Goal: Information Seeking & Learning: Learn about a topic

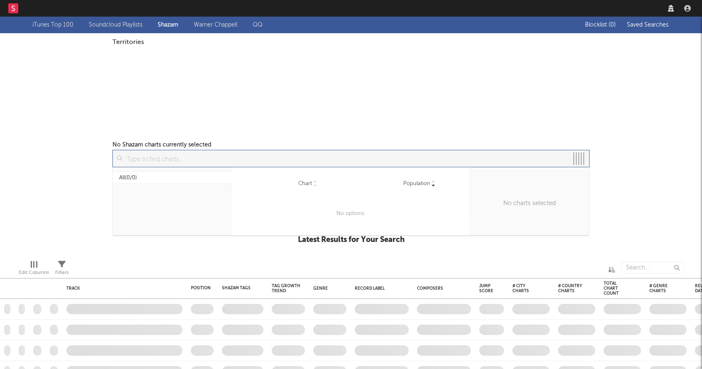
click at [413, 154] on input at bounding box center [345, 158] width 446 height 17
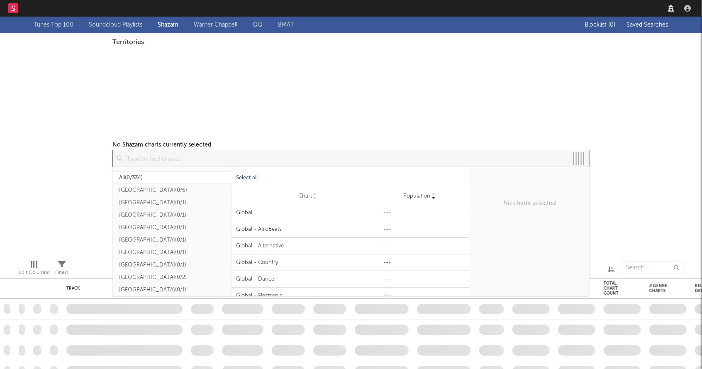
checkbox input "true"
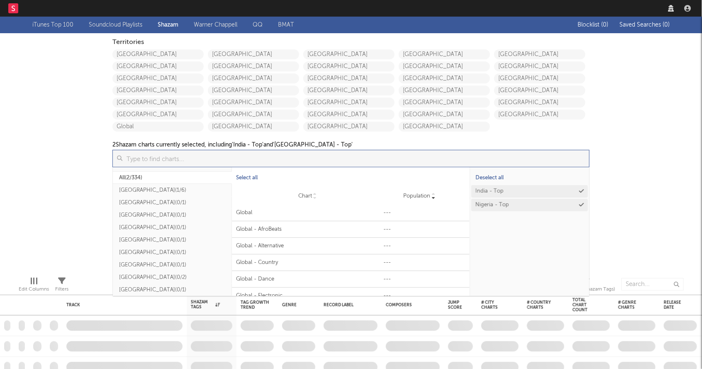
click at [557, 10] on nav "Dashboard Discovery Assistant Charts Leads" at bounding box center [351, 8] width 702 height 17
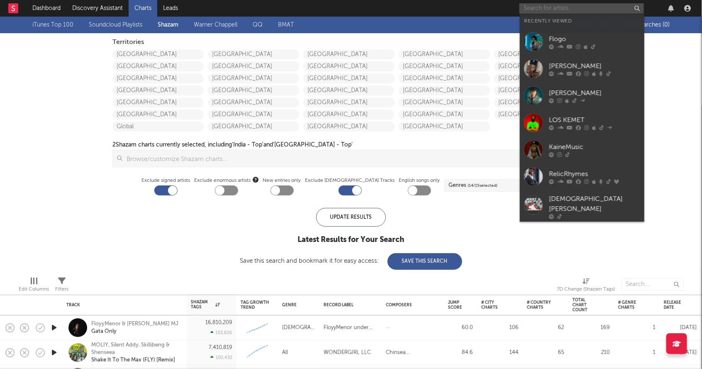
click at [557, 10] on input "text" at bounding box center [581, 8] width 124 height 10
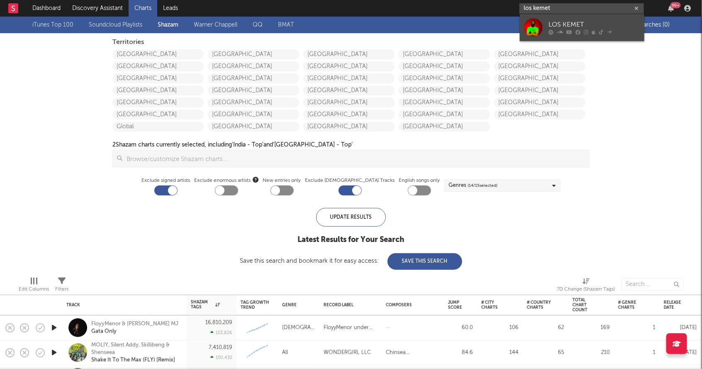
type input "los kemet"
click at [543, 19] on link "LOS KEMET" at bounding box center [582, 27] width 124 height 27
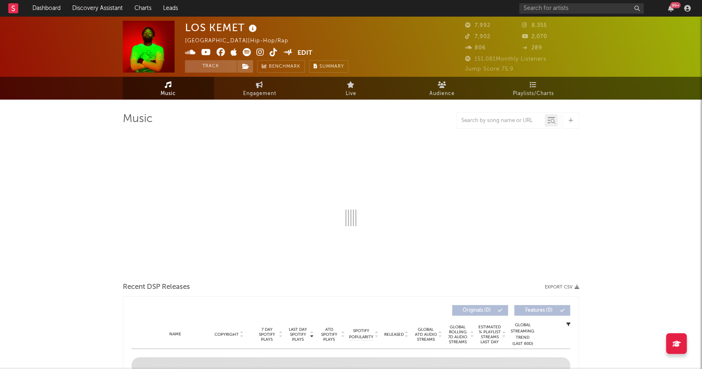
select select "6m"
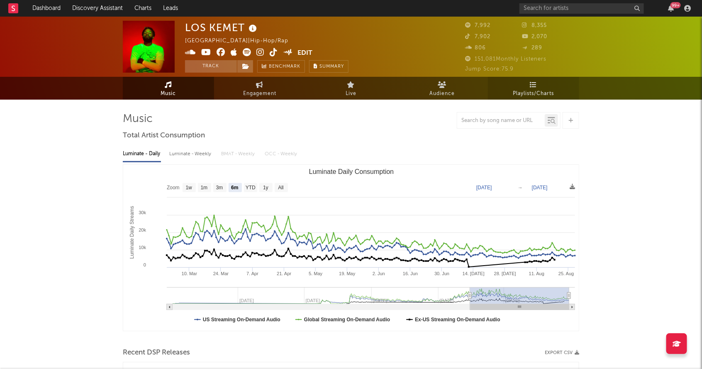
click at [520, 97] on span "Playlists/Charts" at bounding box center [533, 94] width 41 height 10
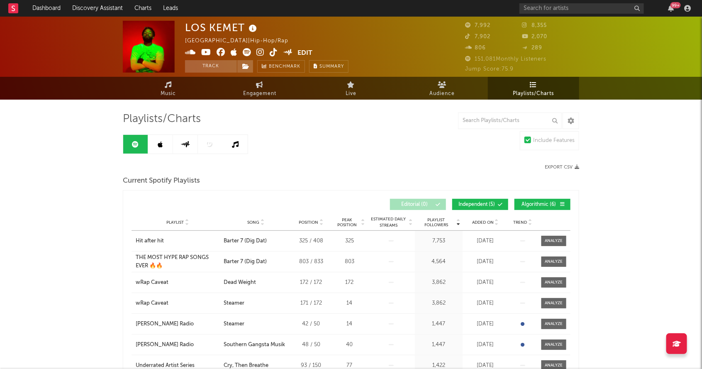
click at [171, 140] on link at bounding box center [160, 144] width 25 height 19
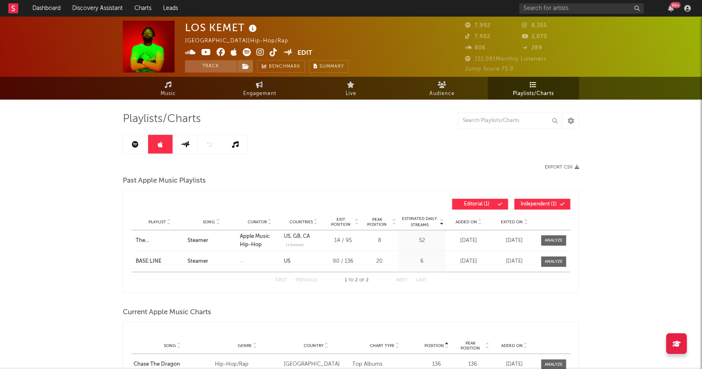
click at [146, 140] on link at bounding box center [135, 144] width 25 height 19
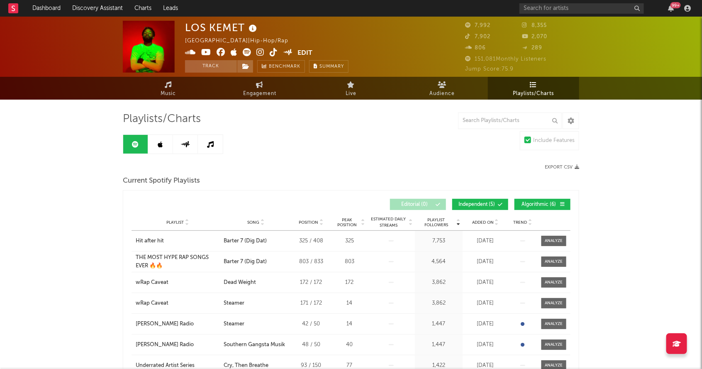
click at [204, 143] on link at bounding box center [210, 144] width 25 height 19
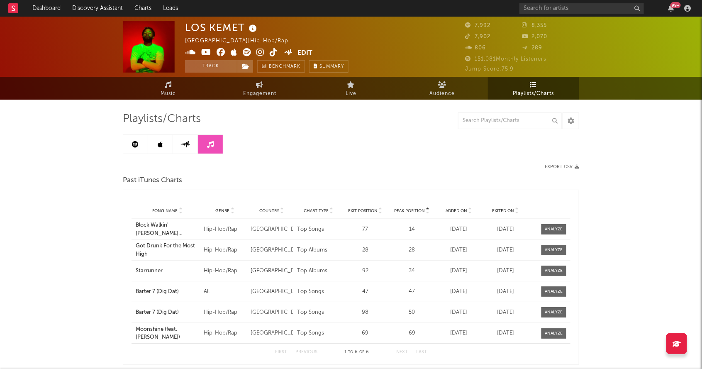
click at [190, 141] on link at bounding box center [185, 144] width 25 height 19
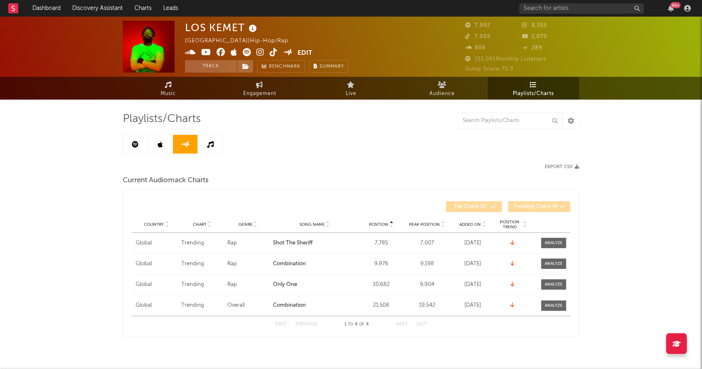
click at [159, 143] on icon at bounding box center [160, 144] width 5 height 7
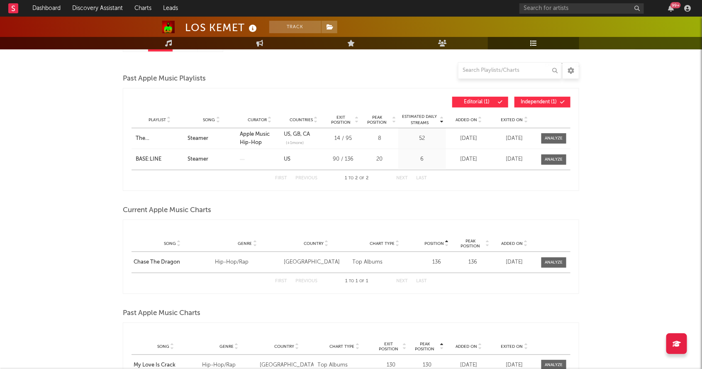
scroll to position [103, 0]
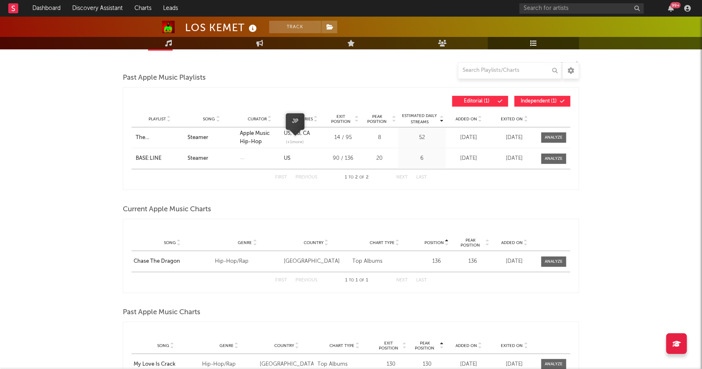
click at [302, 139] on span "(+ 1 more)" at bounding box center [295, 142] width 18 height 6
click at [295, 122] on link "JP" at bounding box center [295, 121] width 6 height 5
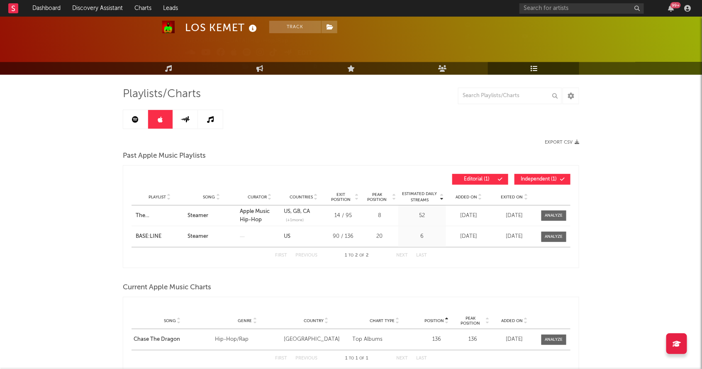
scroll to position [24, 0]
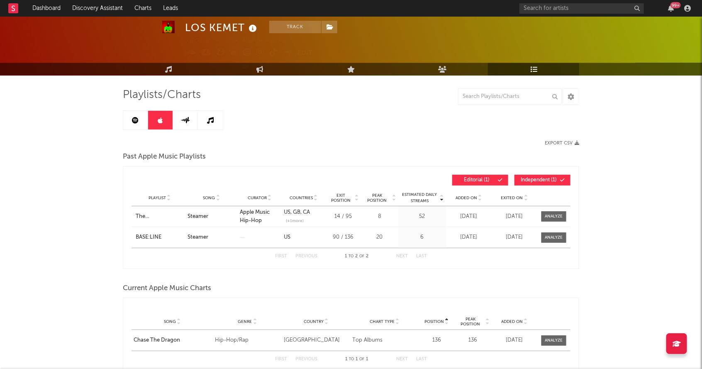
click at [136, 123] on link at bounding box center [135, 120] width 25 height 19
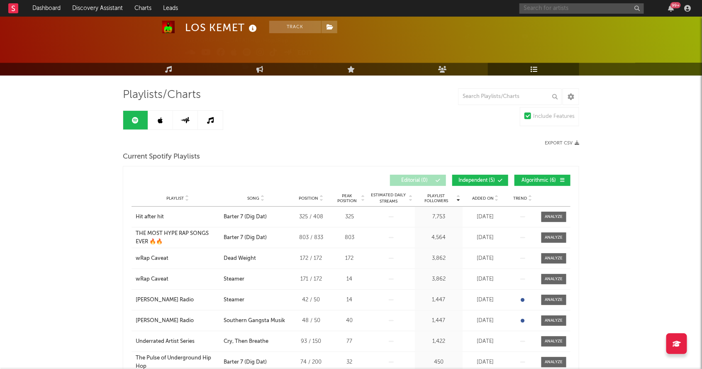
click at [591, 3] on input "text" at bounding box center [581, 8] width 124 height 10
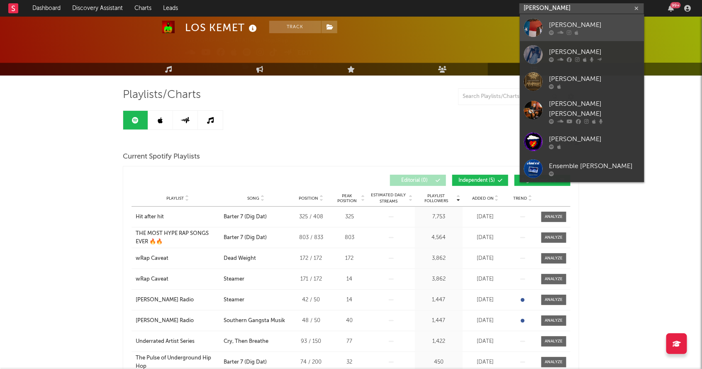
type input "[PERSON_NAME]"
click at [556, 20] on div "[PERSON_NAME]" at bounding box center [594, 25] width 91 height 10
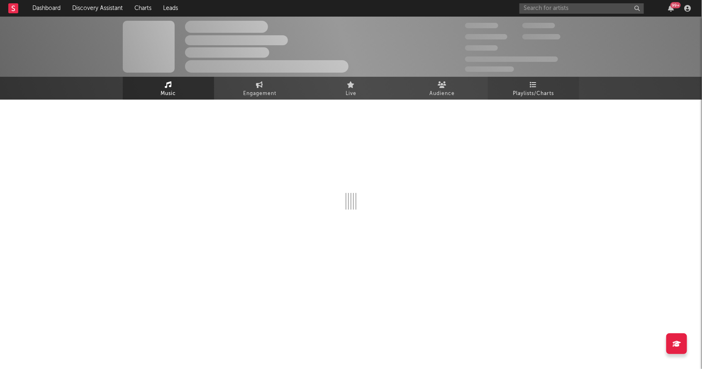
select select "1w"
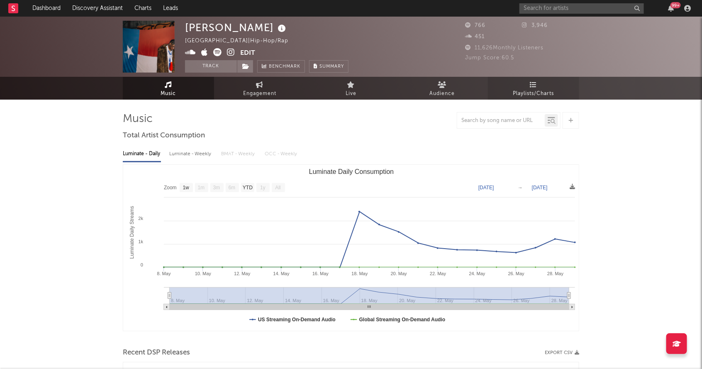
click at [540, 85] on link "Playlists/Charts" at bounding box center [533, 88] width 91 height 23
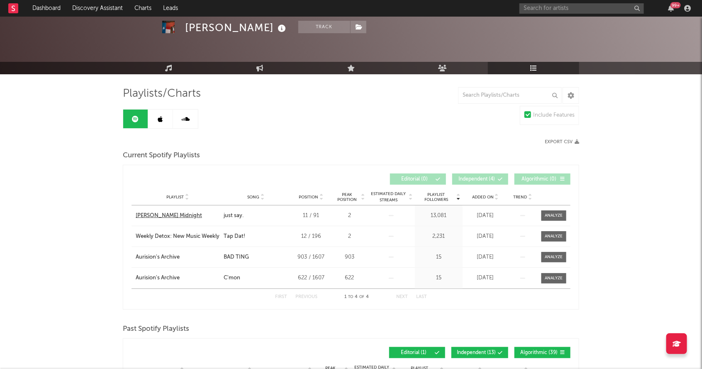
scroll to position [20, 0]
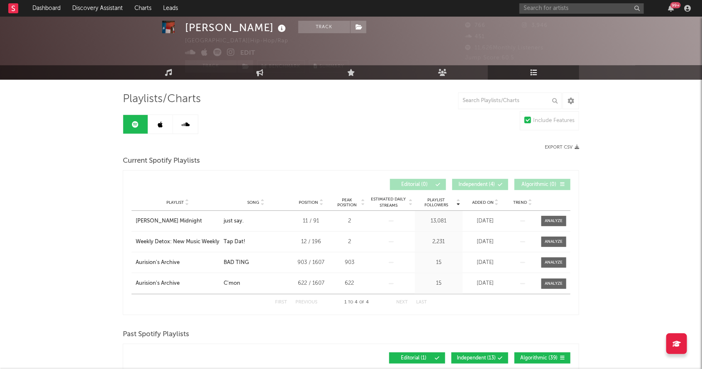
click at [155, 121] on link at bounding box center [160, 124] width 25 height 19
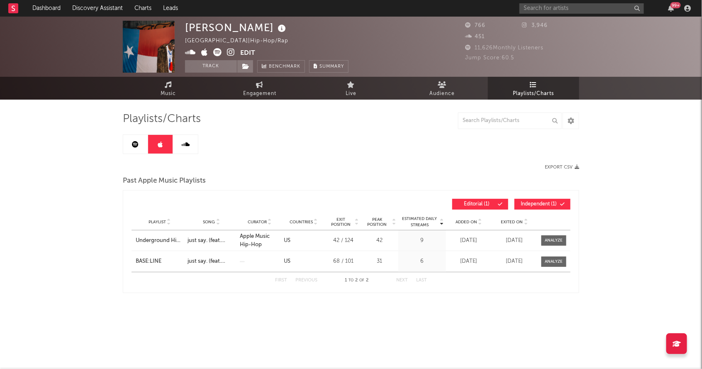
click at [179, 150] on link at bounding box center [185, 144] width 25 height 19
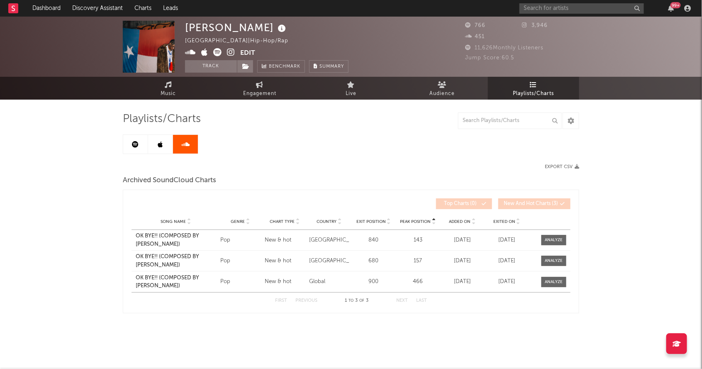
click at [158, 147] on icon at bounding box center [160, 144] width 5 height 7
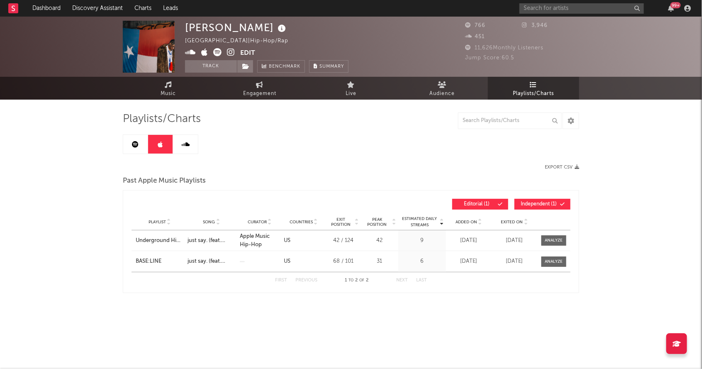
click at [129, 140] on link at bounding box center [135, 144] width 25 height 19
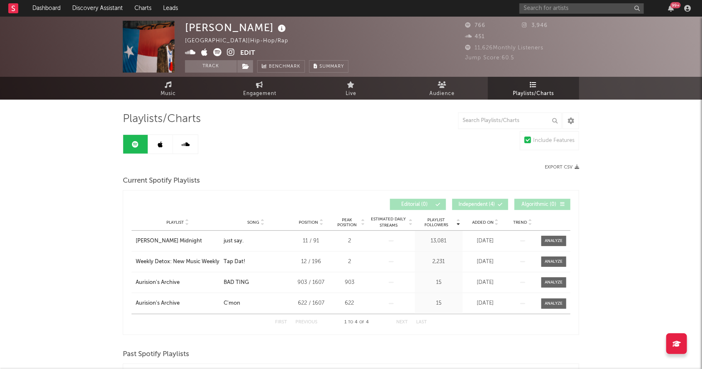
click at [233, 53] on icon at bounding box center [231, 52] width 8 height 8
